Goal: Navigation & Orientation: Find specific page/section

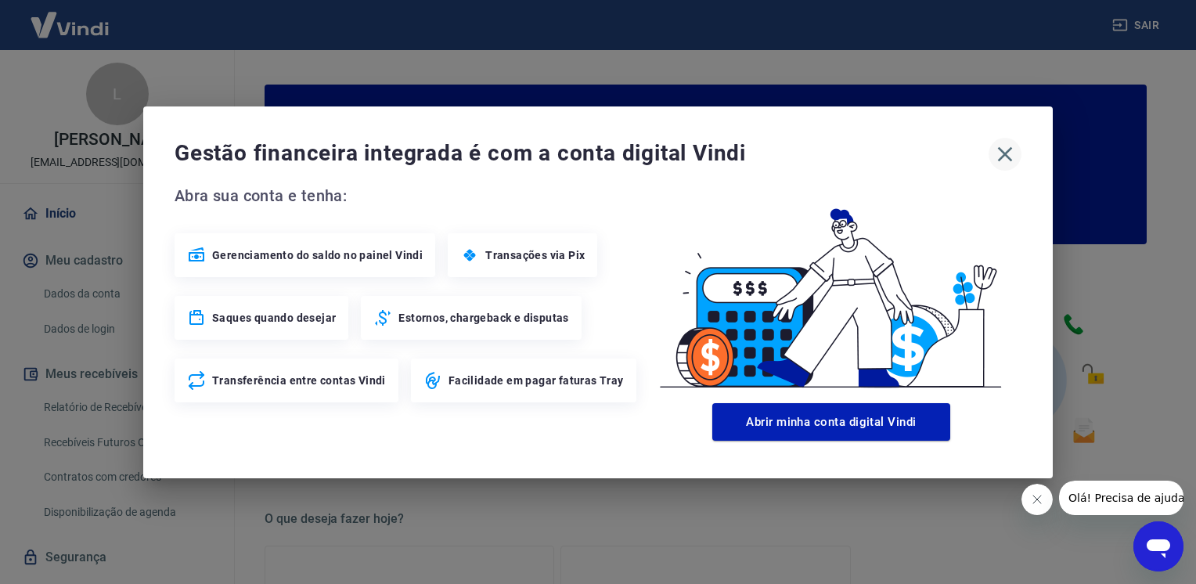
drag, startPoint x: 1008, startPoint y: 150, endPoint x: 1003, endPoint y: 164, distance: 14.4
click at [1010, 150] on icon "button" at bounding box center [1005, 154] width 25 height 25
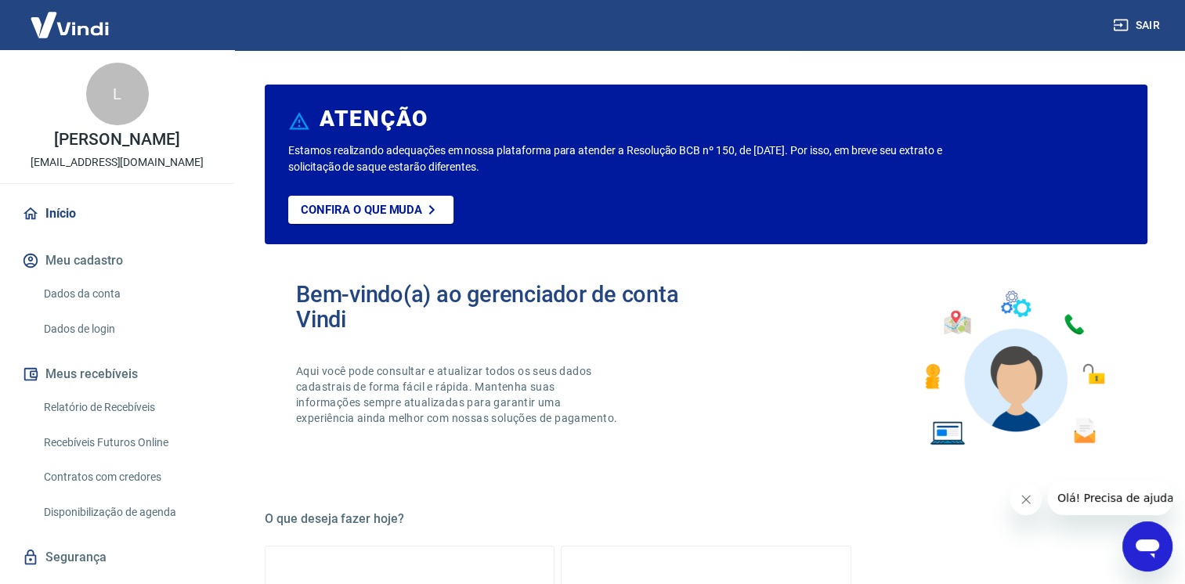
click at [1022, 501] on icon "Fechar mensagem da empresa" at bounding box center [1025, 499] width 13 height 13
click at [69, 231] on link "Início" at bounding box center [117, 214] width 197 height 34
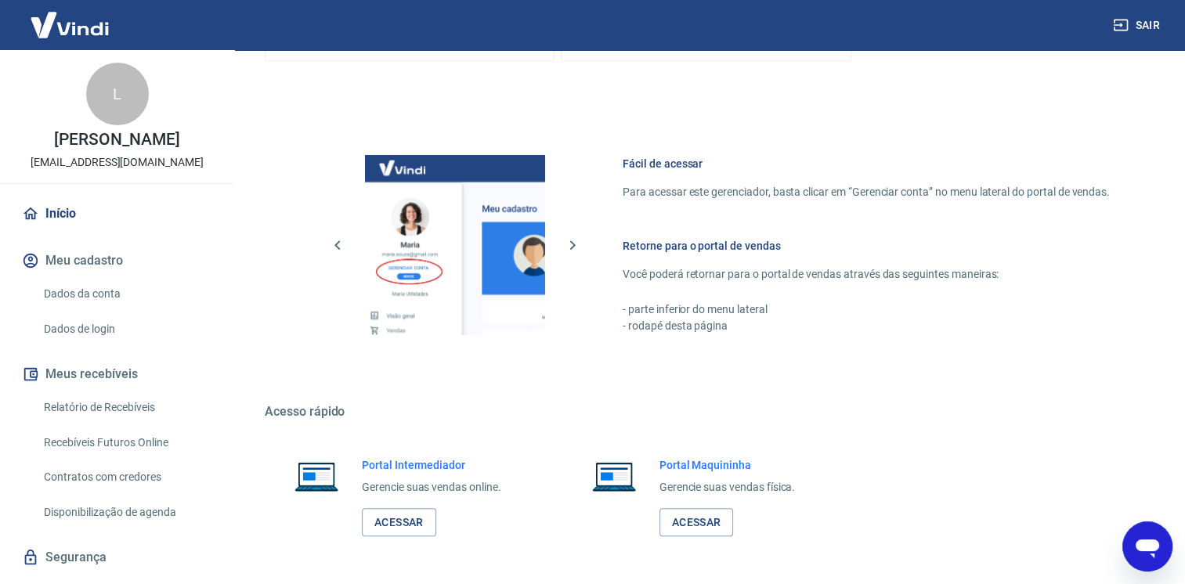
scroll to position [814, 0]
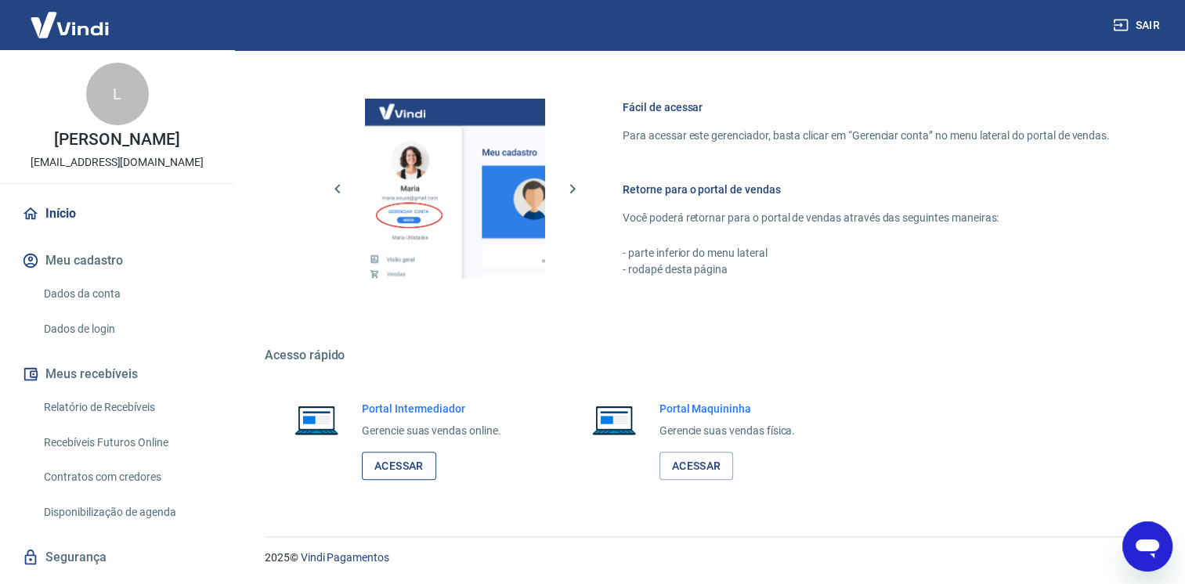
click at [386, 467] on link "Acessar" at bounding box center [399, 466] width 74 height 29
